Goal: Task Accomplishment & Management: Manage account settings

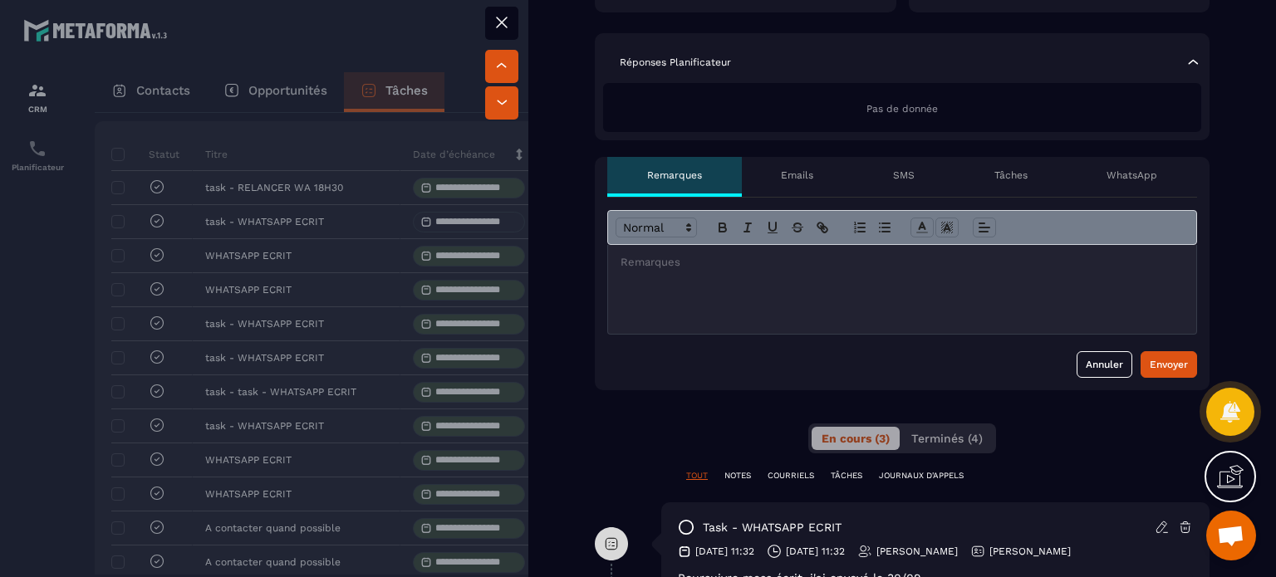
scroll to position [249, 0]
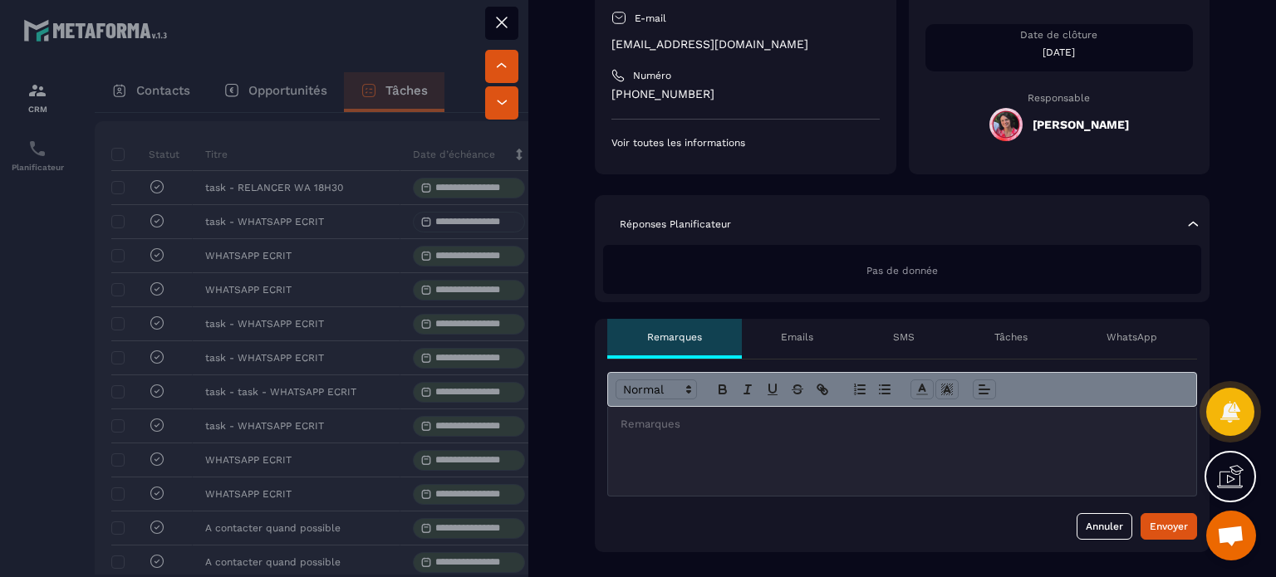
click at [817, 447] on div at bounding box center [902, 451] width 588 height 89
click at [1180, 519] on button "Envoyer" at bounding box center [1169, 526] width 56 height 27
click at [506, 21] on icon at bounding box center [502, 22] width 20 height 20
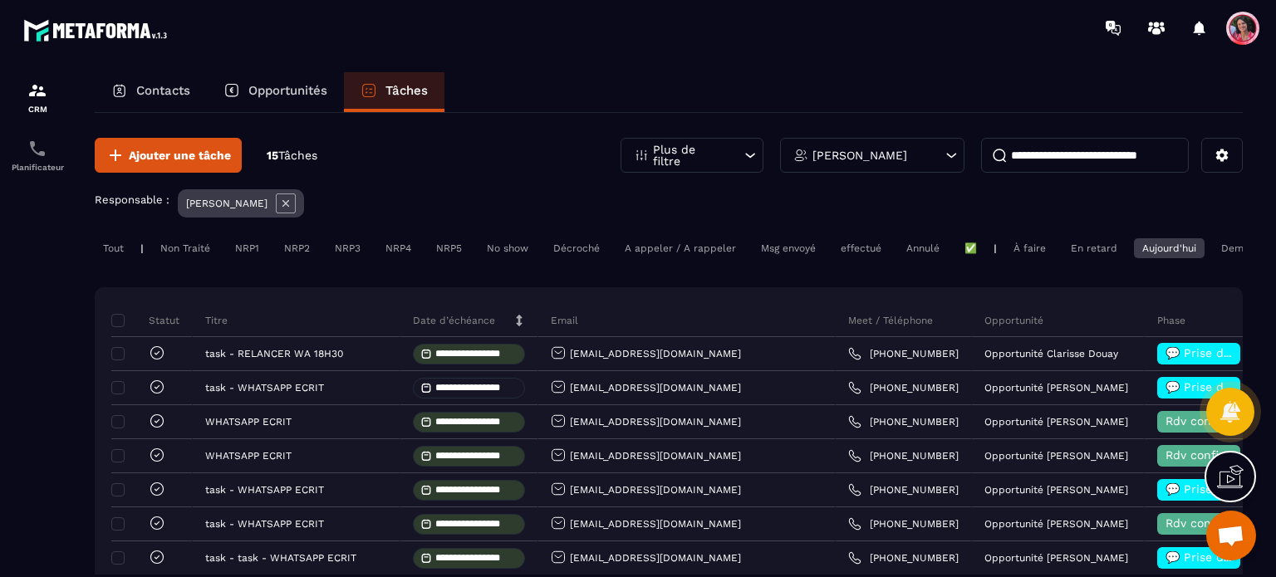
click at [303, 99] on div "Opportunités" at bounding box center [275, 92] width 137 height 40
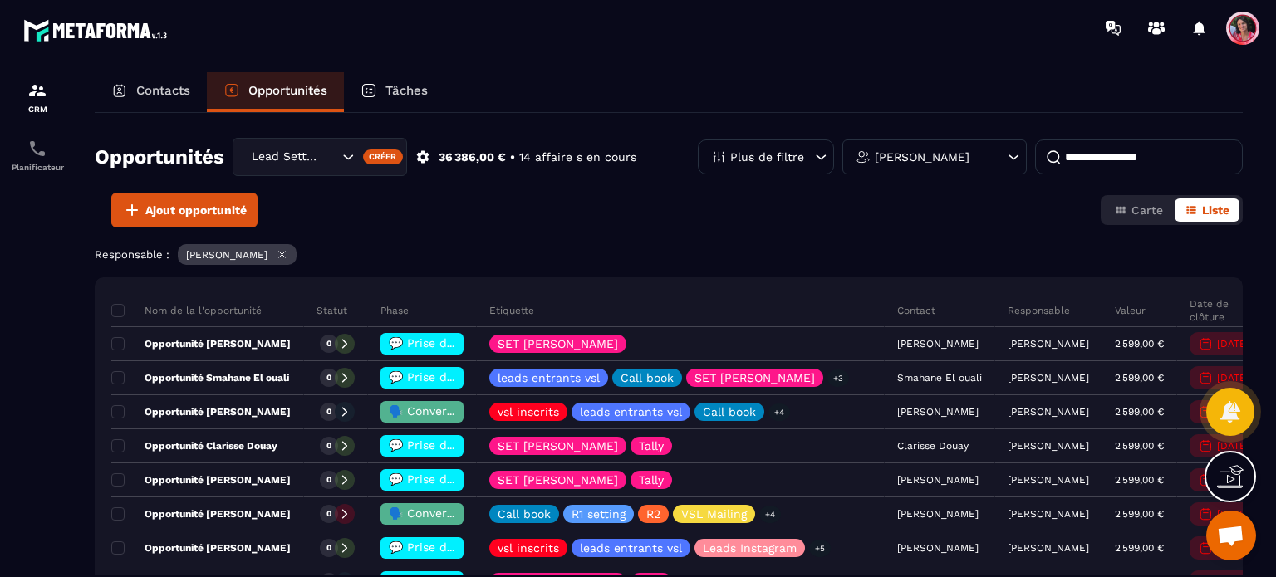
click at [1140, 162] on input at bounding box center [1139, 157] width 208 height 35
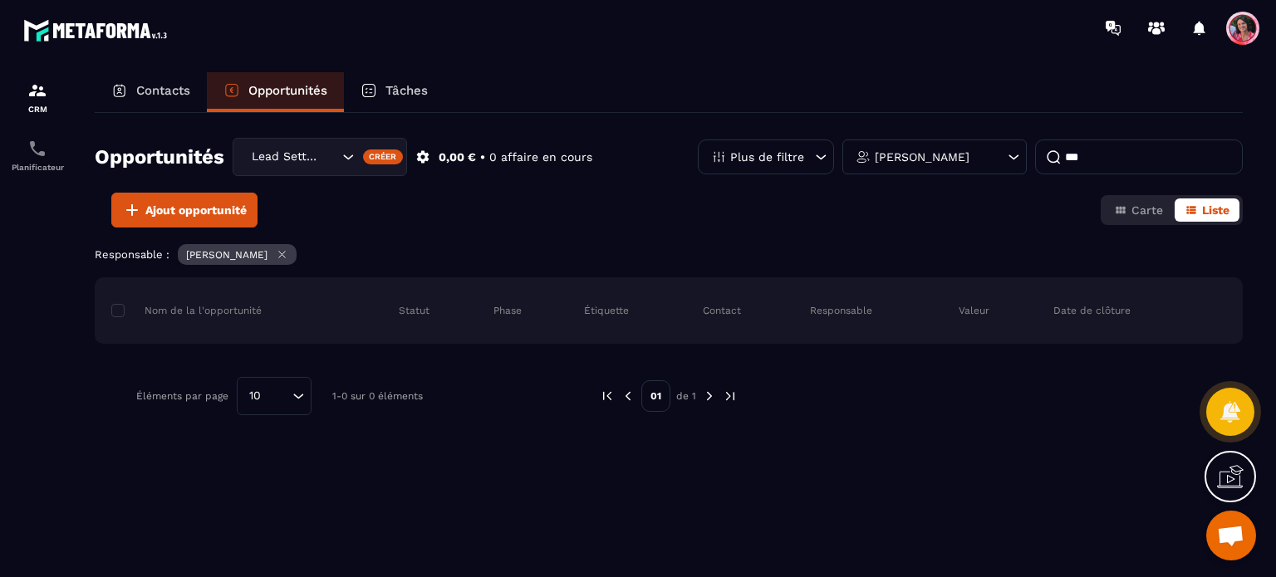
type input "***"
click at [359, 162] on div "Search for option" at bounding box center [376, 157] width 41 height 15
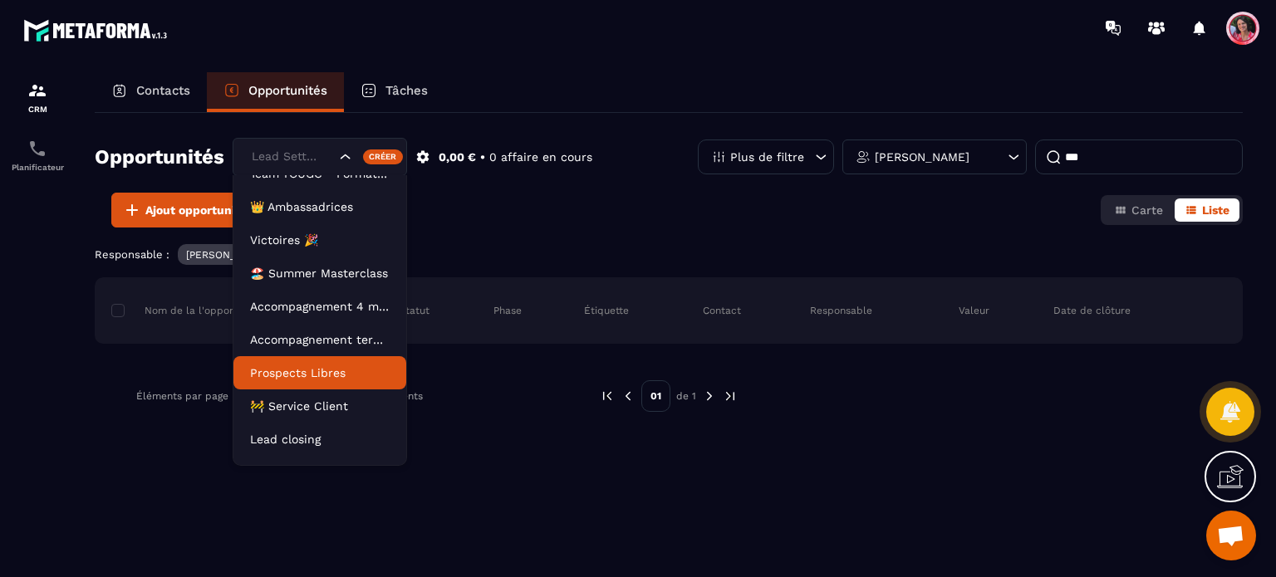
scroll to position [75, 0]
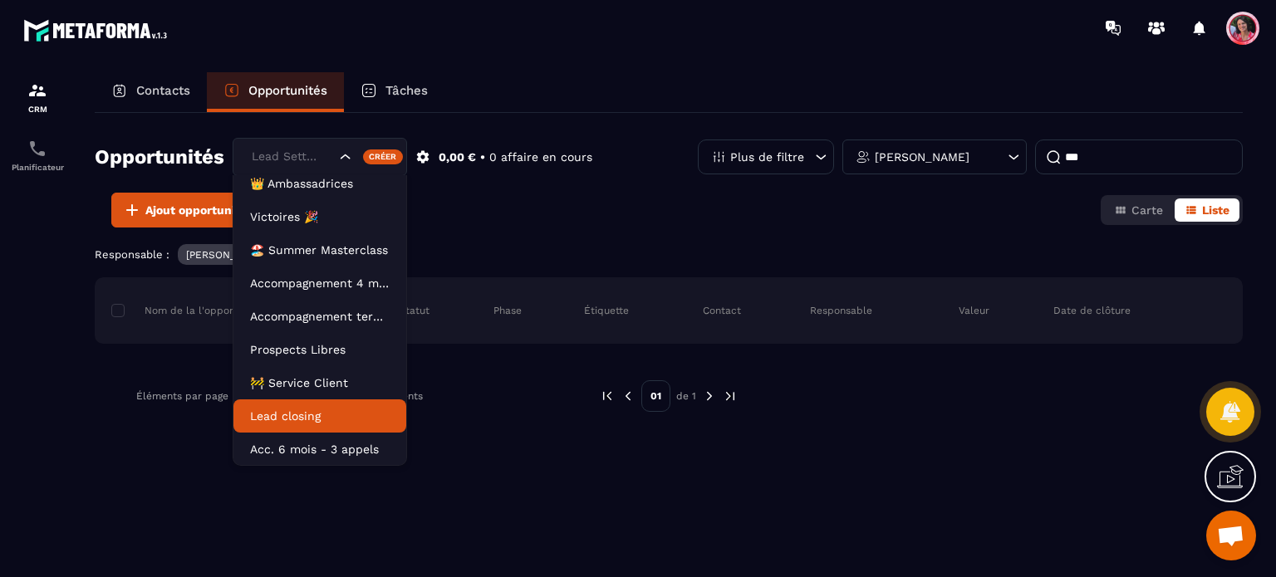
click at [312, 415] on p "Lead closing" at bounding box center [320, 416] width 140 height 17
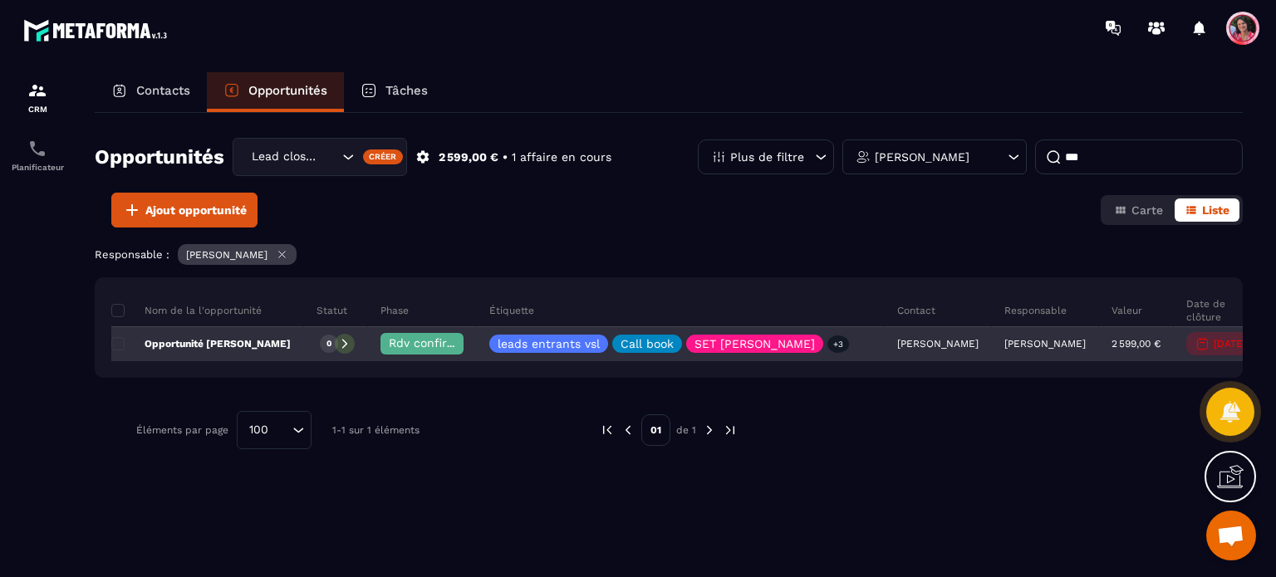
click at [413, 339] on span "Rdv confirmé ✅" at bounding box center [436, 342] width 94 height 13
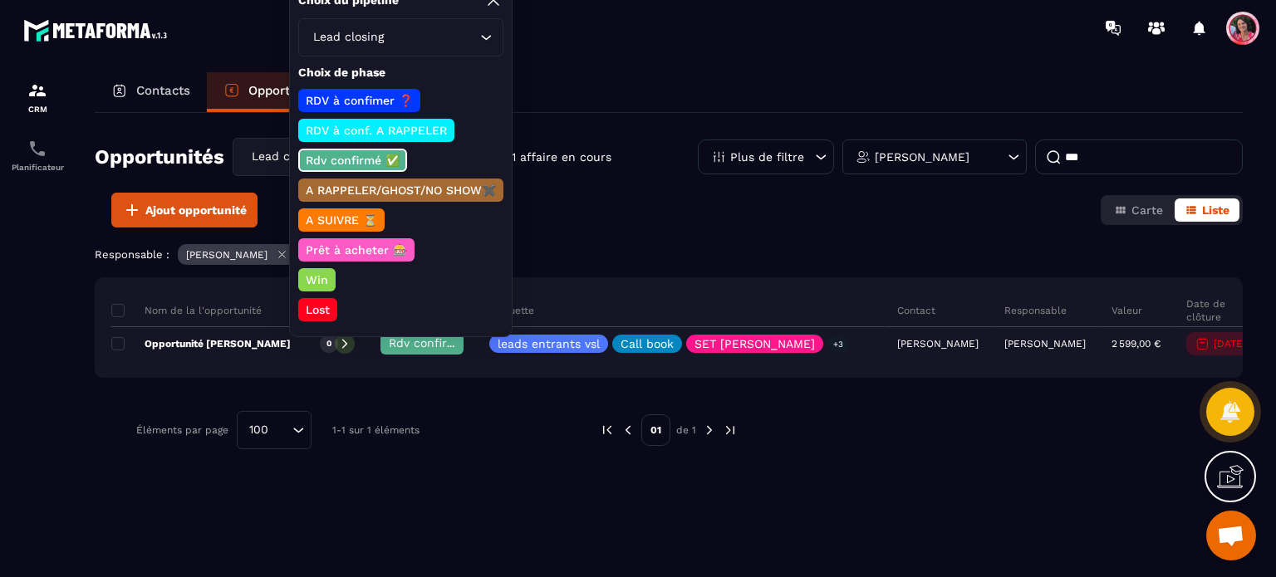
click at [306, 305] on p "Lost" at bounding box center [317, 310] width 29 height 17
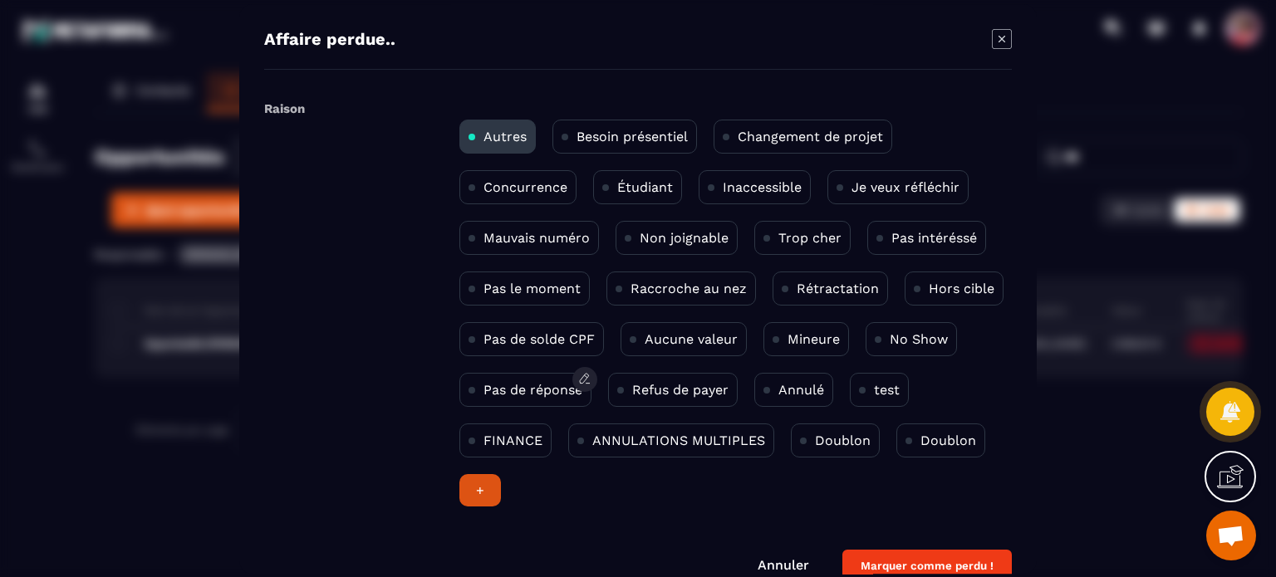
click at [582, 392] on p "Pas de réponse" at bounding box center [532, 390] width 99 height 16
click at [928, 557] on button "Marquer comme perdu !" at bounding box center [926, 566] width 169 height 32
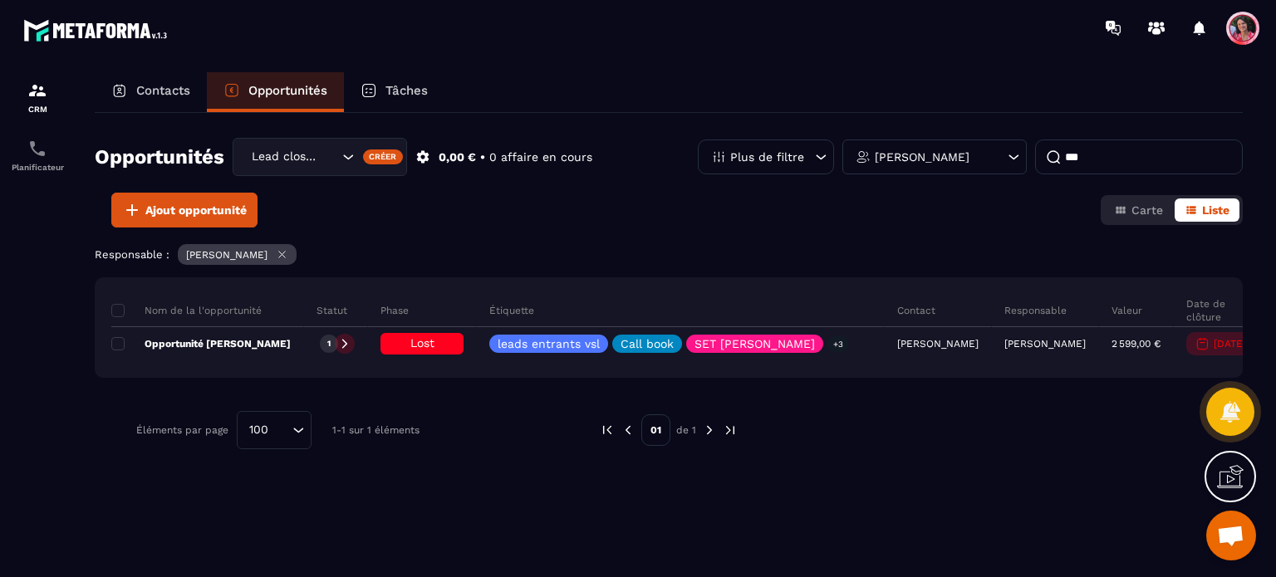
click at [410, 82] on div "Tâches" at bounding box center [394, 92] width 101 height 40
